Goal: Find specific page/section: Locate a particular part of the current website

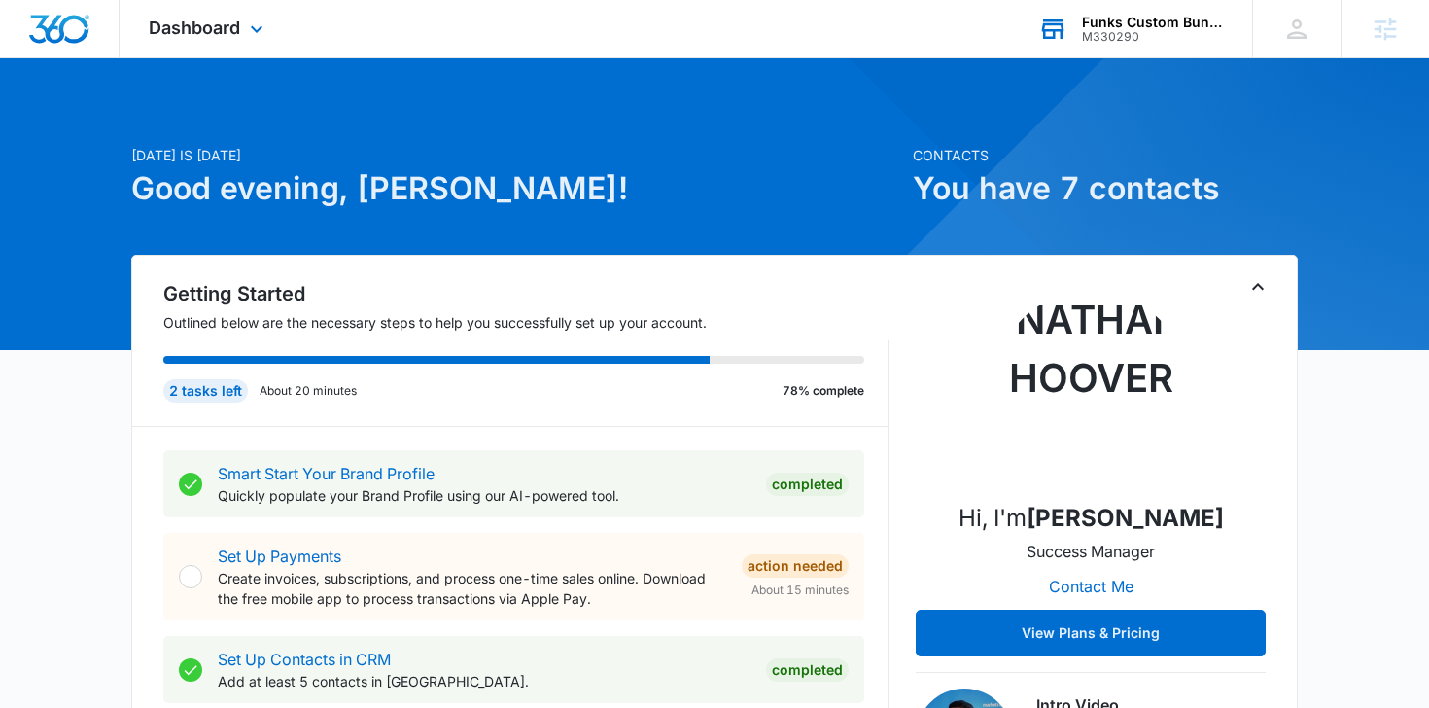
click at [1119, 41] on div "M330290" at bounding box center [1153, 37] width 142 height 14
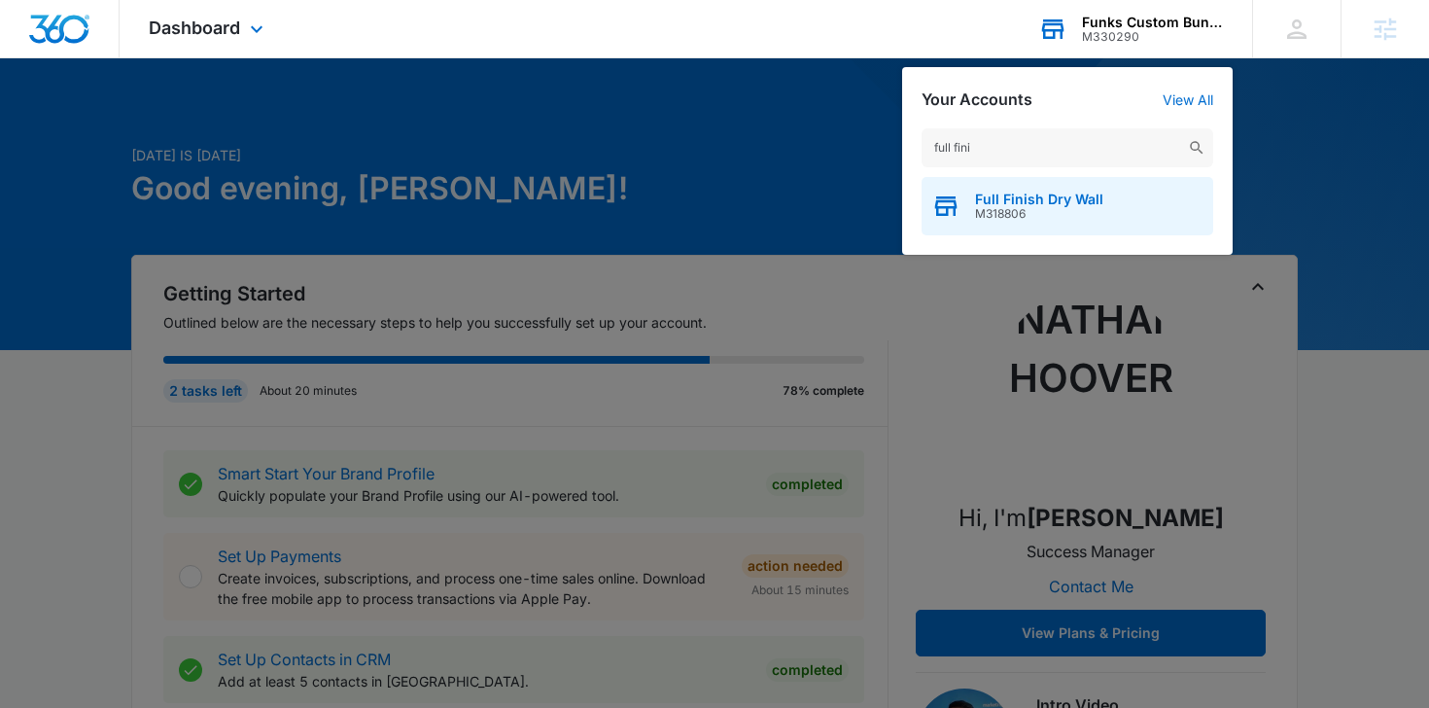
type input "full fini"
click at [1083, 214] on span "M318806" at bounding box center [1039, 214] width 128 height 14
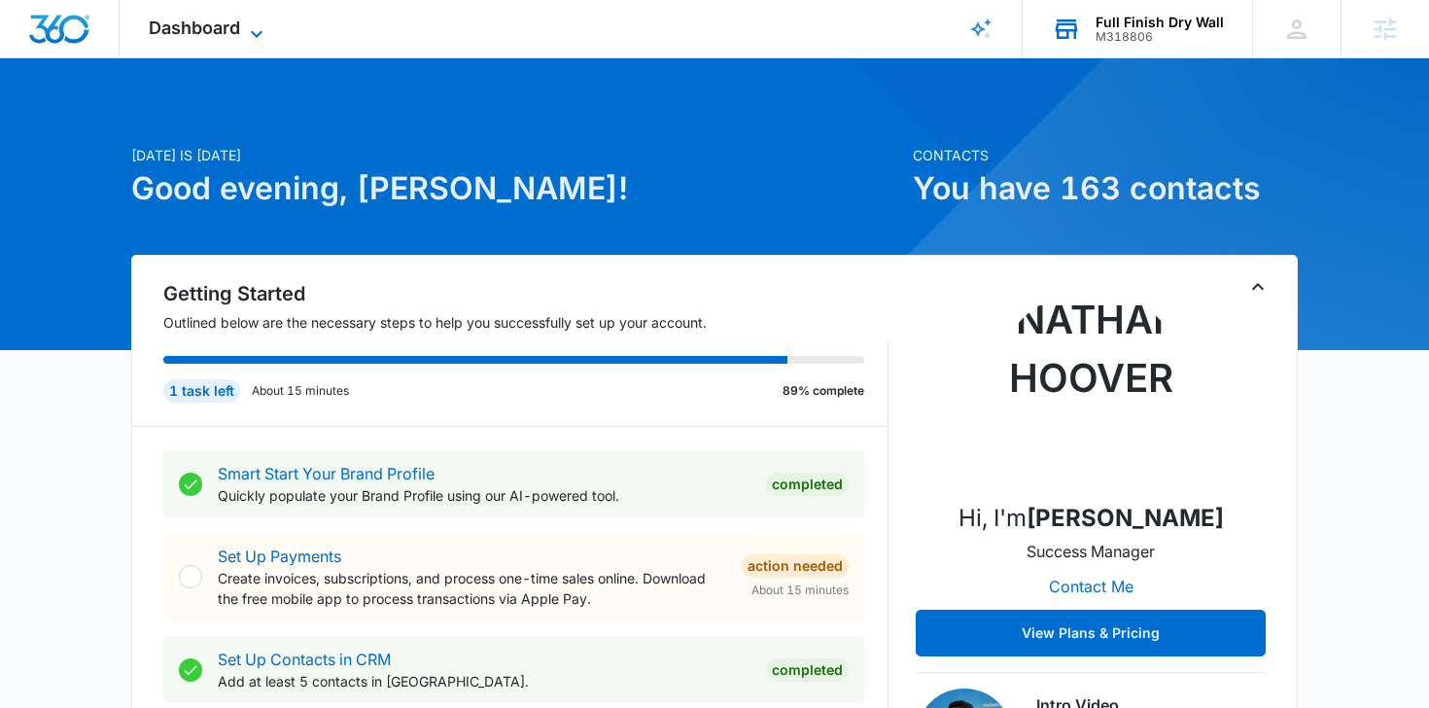
click at [260, 24] on icon at bounding box center [256, 33] width 23 height 23
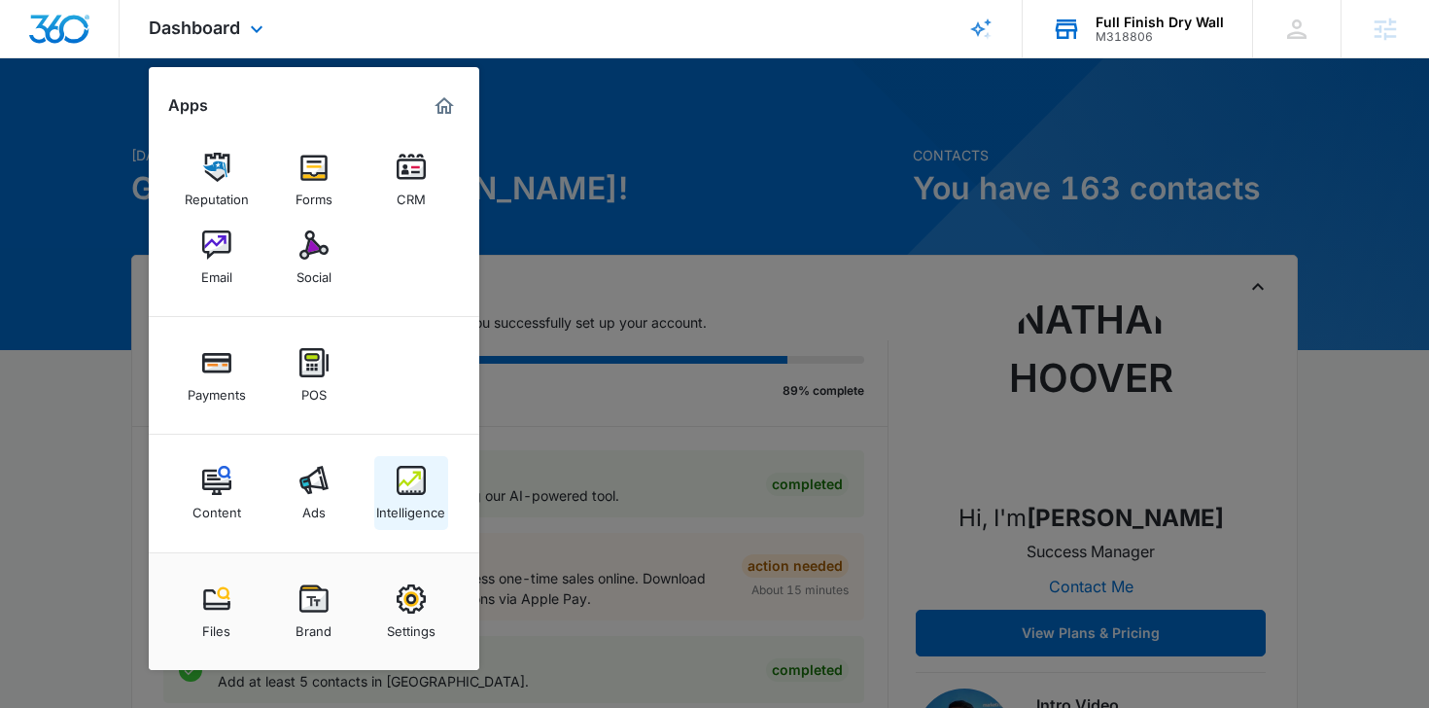
click at [407, 499] on div "Intelligence" at bounding box center [410, 507] width 69 height 25
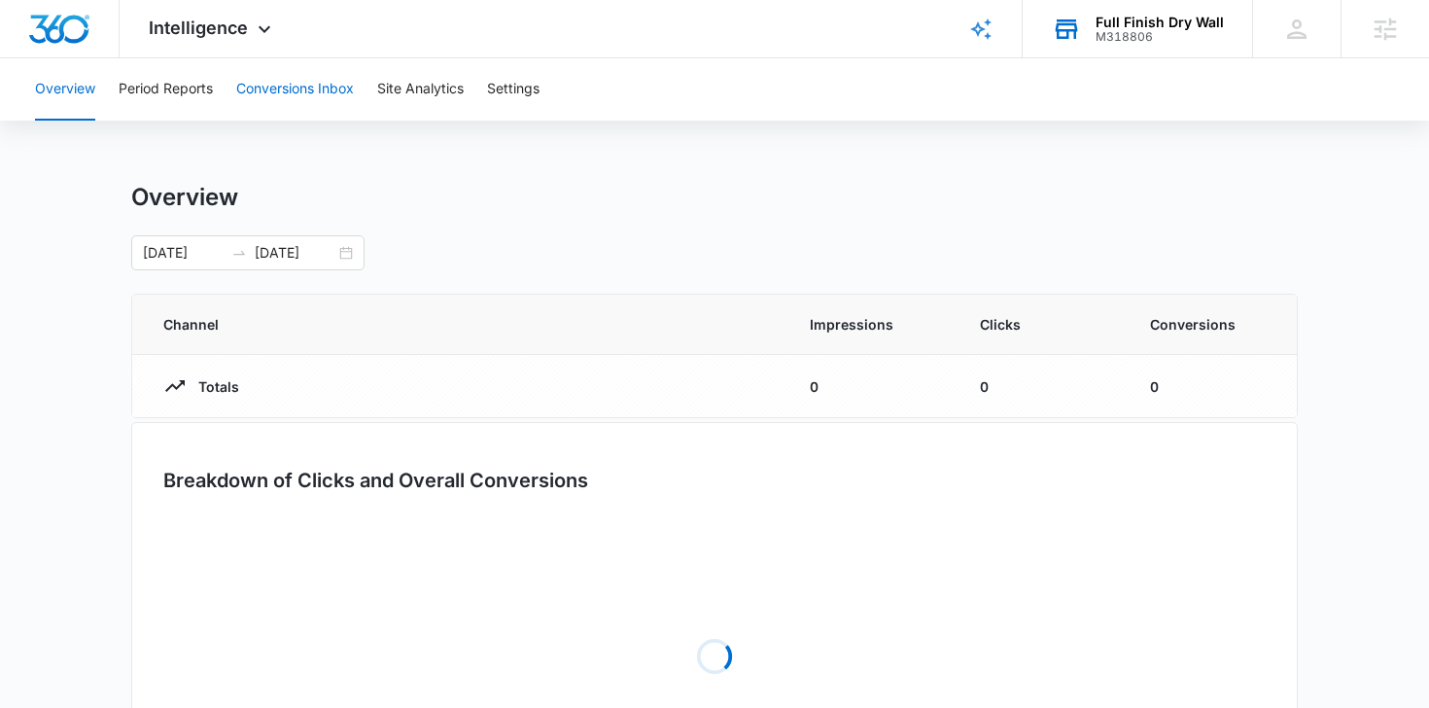
click at [299, 72] on button "Conversions Inbox" at bounding box center [295, 89] width 118 height 62
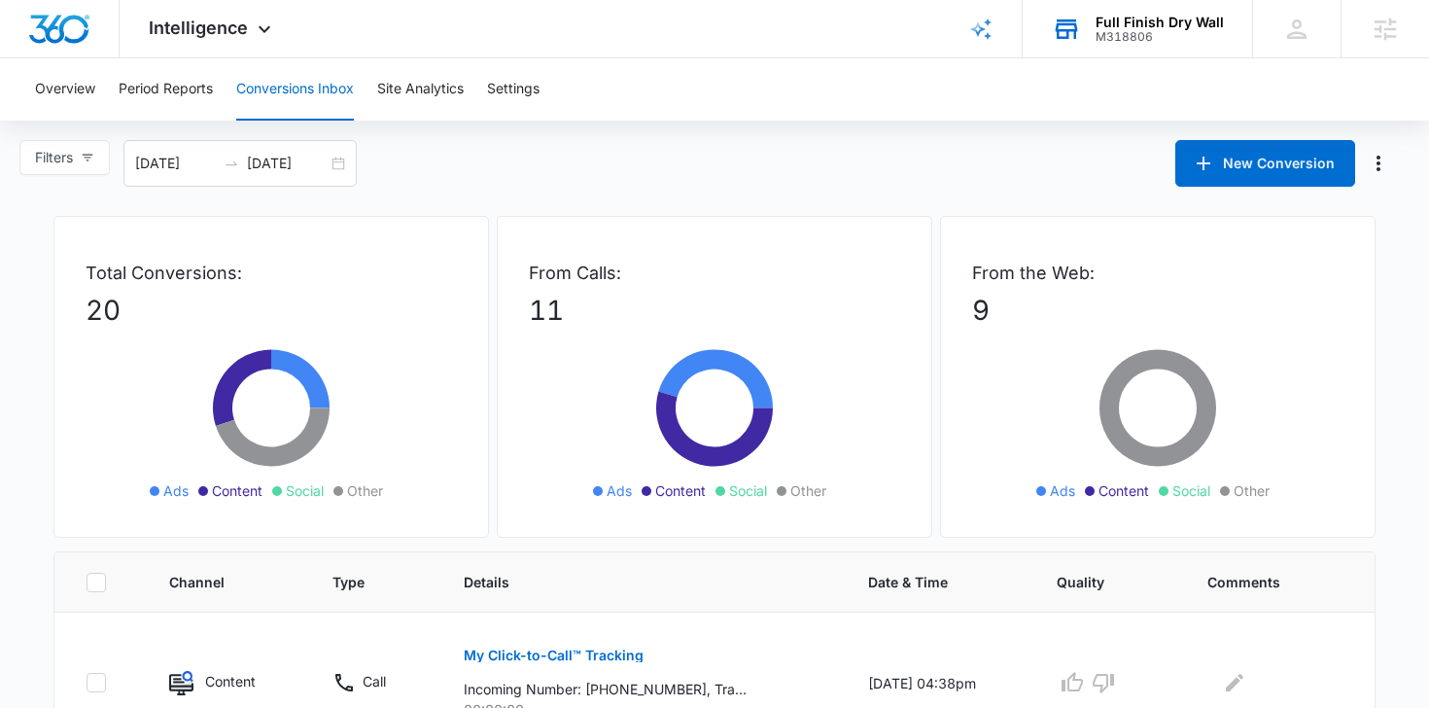
click at [1111, 30] on div "M318806" at bounding box center [1160, 37] width 128 height 14
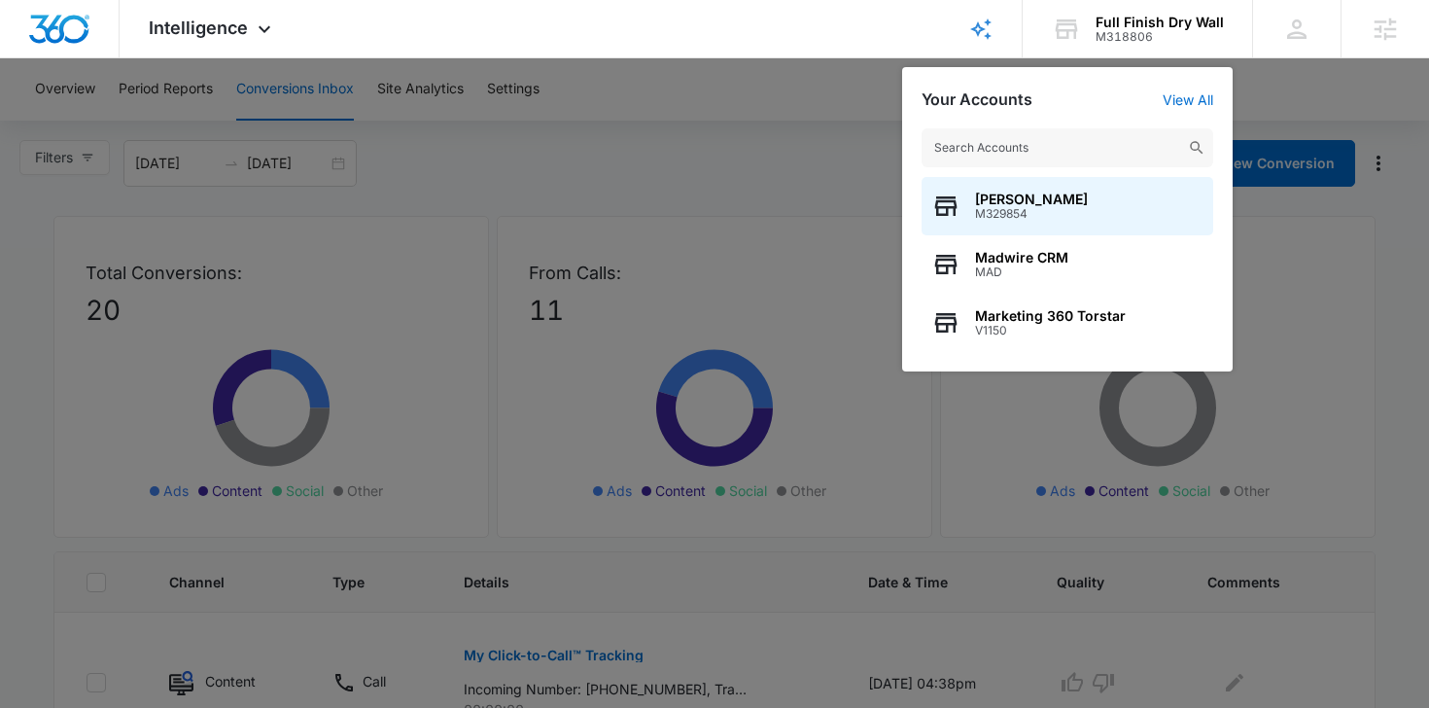
click at [1034, 149] on input "text" at bounding box center [1068, 147] width 292 height 39
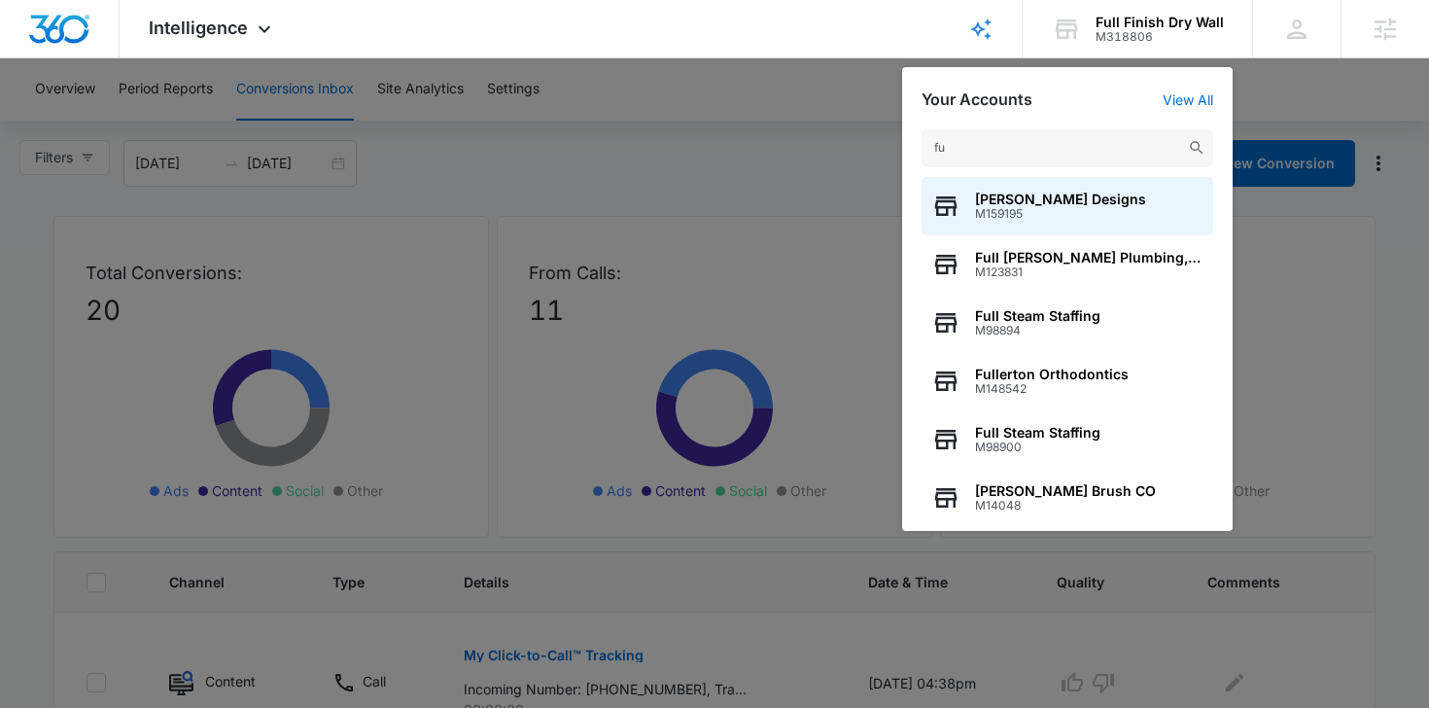
type input "f"
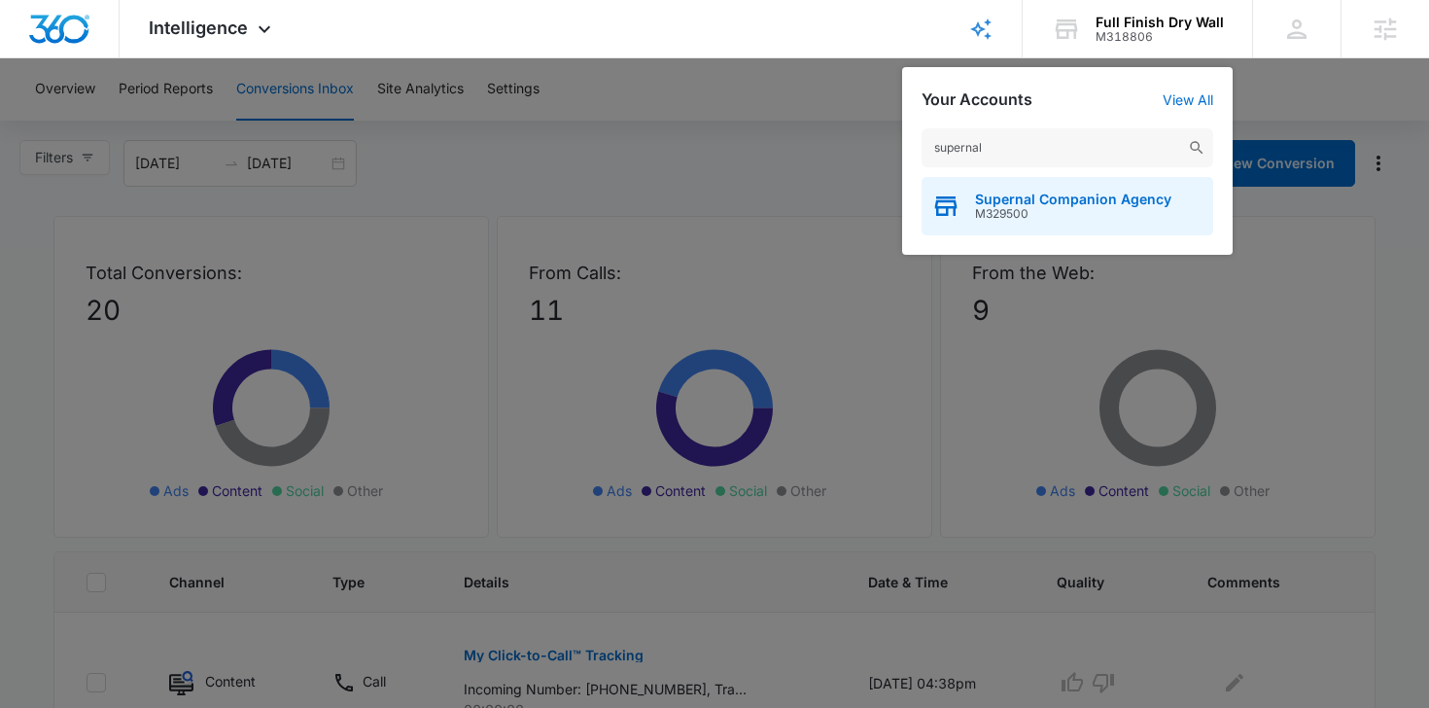
type input "supernal"
click at [1032, 203] on span "Supernal Companion Agency" at bounding box center [1073, 200] width 196 height 16
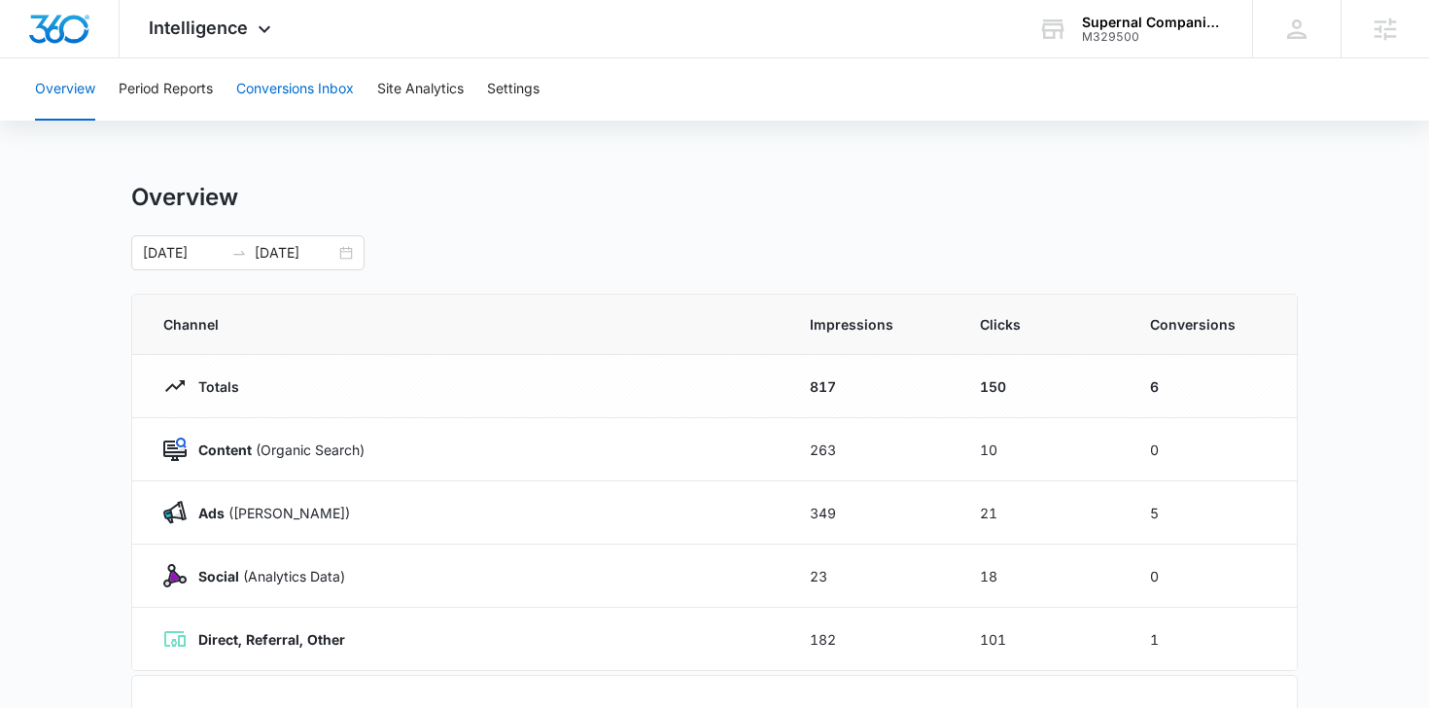
click at [276, 75] on button "Conversions Inbox" at bounding box center [295, 89] width 118 height 62
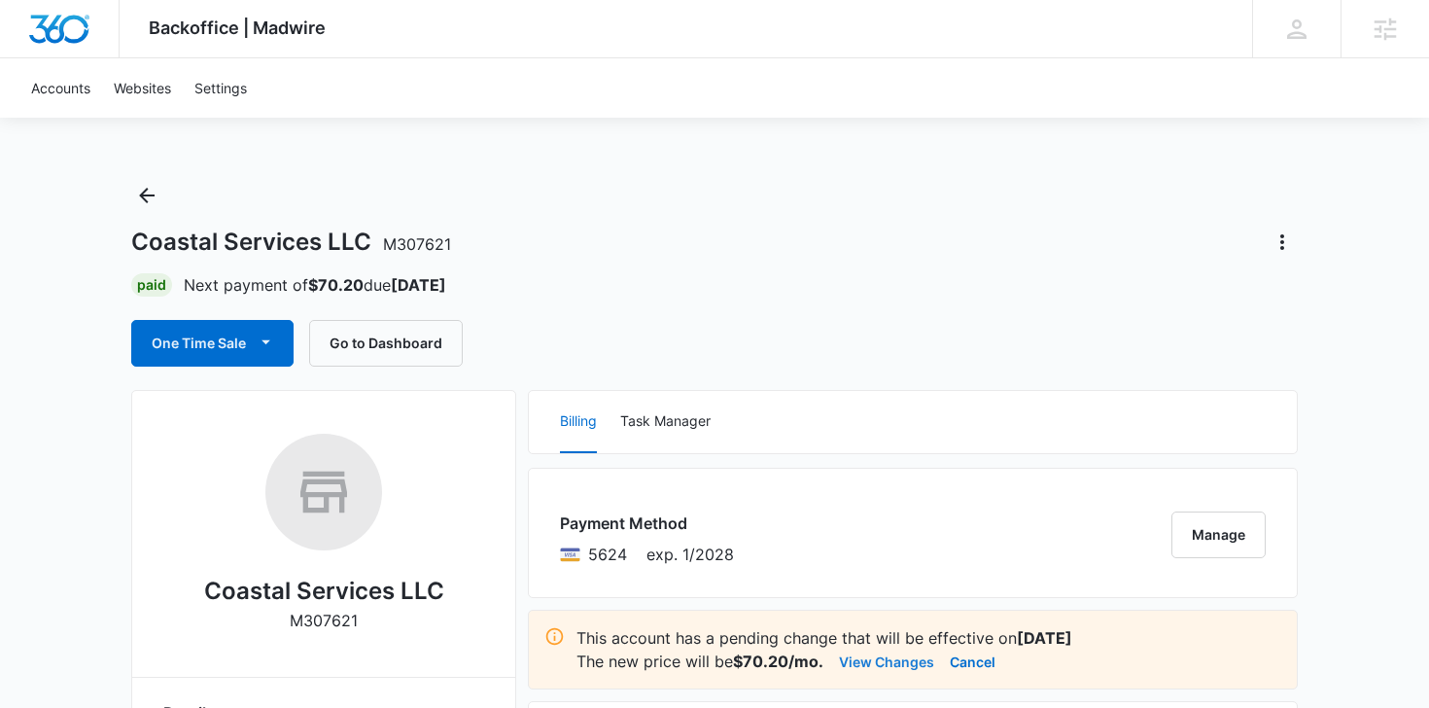
click at [890, 663] on button "View Changes" at bounding box center [886, 660] width 95 height 23
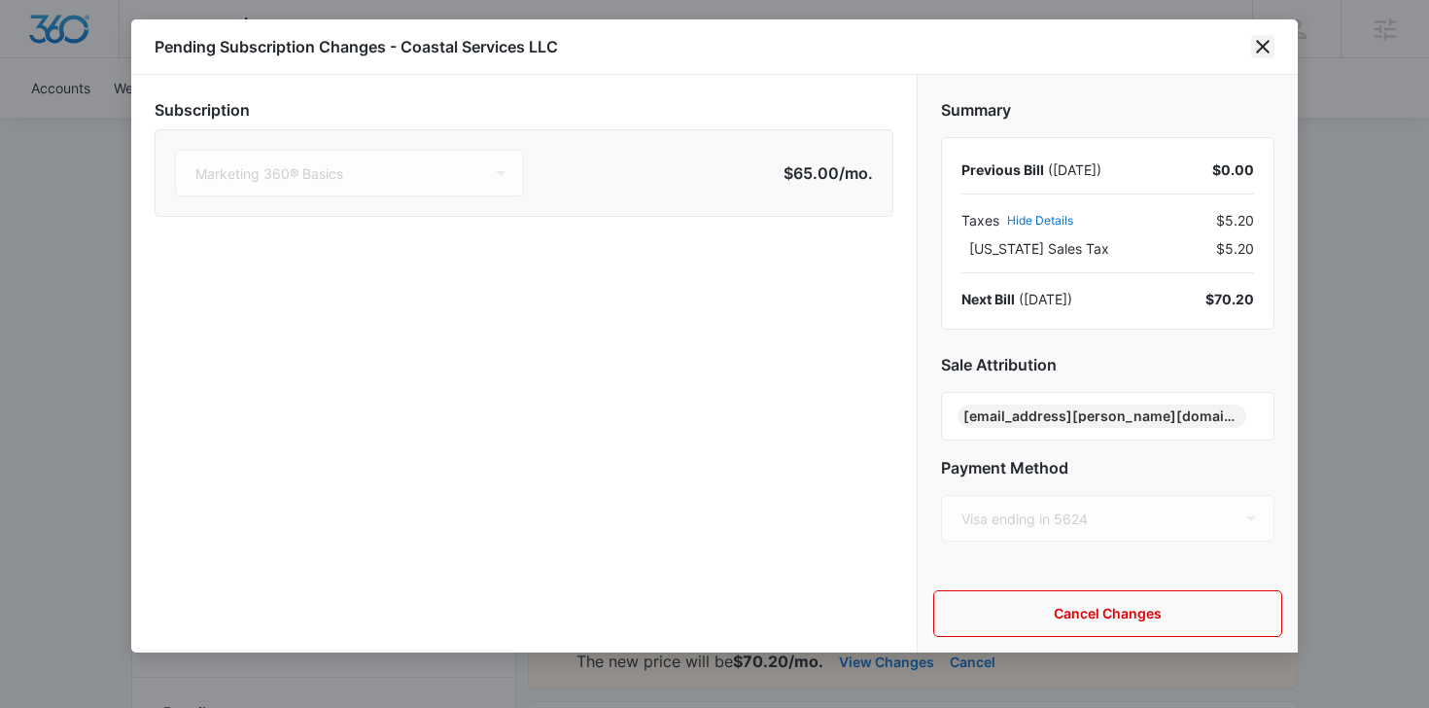
click at [1264, 44] on icon "close" at bounding box center [1263, 47] width 14 height 14
